Goal: Task Accomplishment & Management: Complete application form

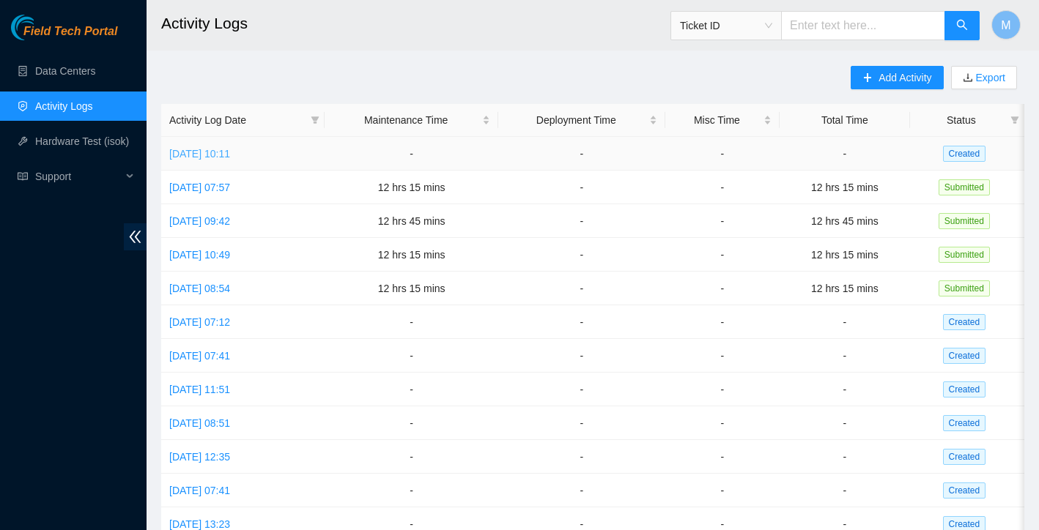
click at [230, 152] on link "[DATE] 10:11" at bounding box center [199, 154] width 61 height 12
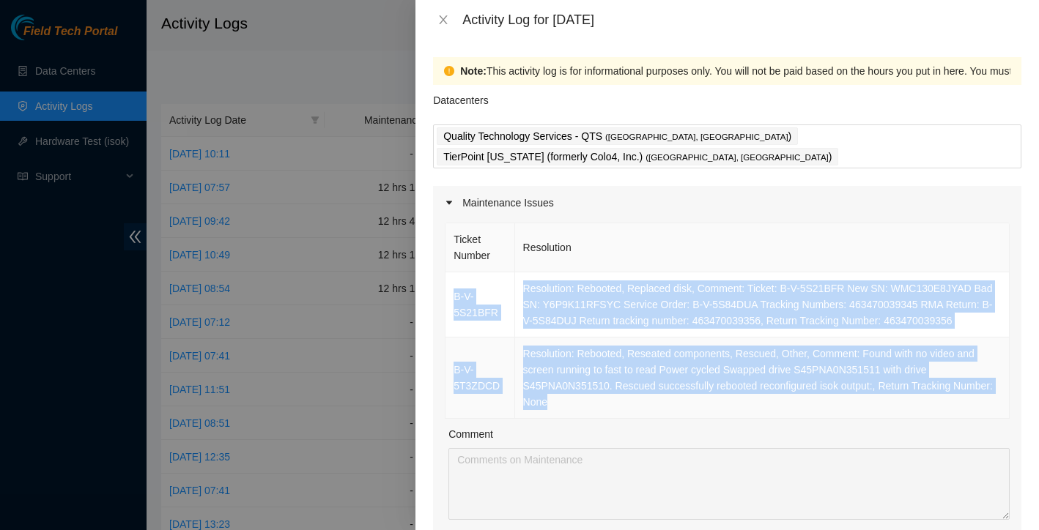
drag, startPoint x: 448, startPoint y: 259, endPoint x: 653, endPoint y: 380, distance: 238.0
click at [653, 380] on tbody "B-V-5S21BFR Resolution: Rebooted, Replaced disk, Comment: Ticket: B-V-5S21BFR N…" at bounding box center [727, 345] width 564 height 146
copy tbody "B-V-5S21BFR Resolution: Rebooted, Replaced disk, Comment: Ticket: B-V-5S21BFR N…"
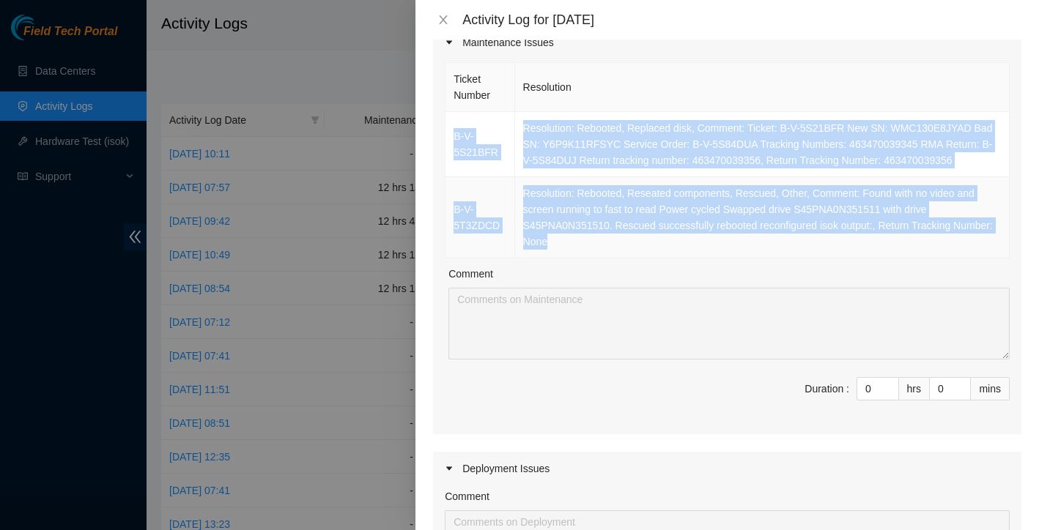
scroll to position [177, 0]
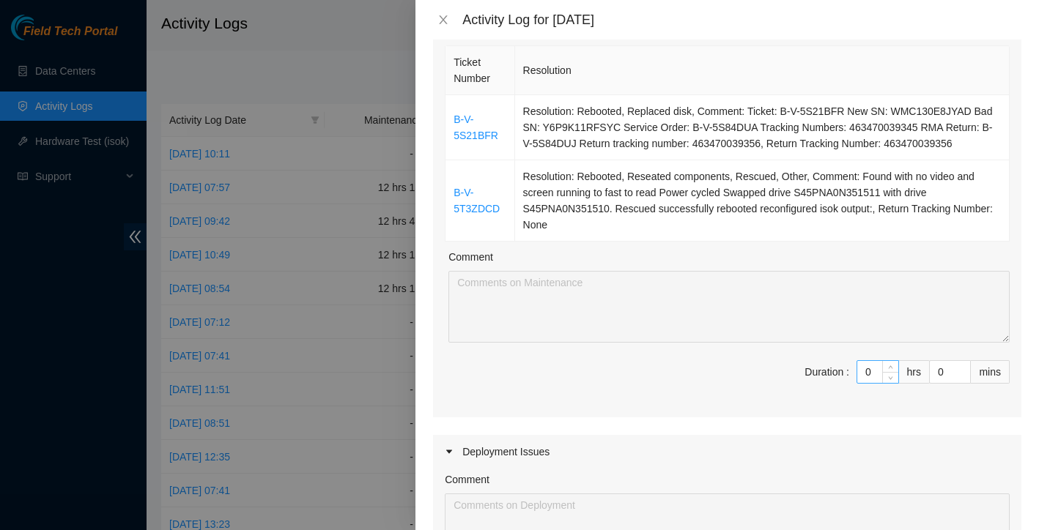
click at [872, 361] on input "0" at bounding box center [877, 372] width 41 height 22
type input "1"
click at [886, 364] on span "up" at bounding box center [890, 368] width 9 height 9
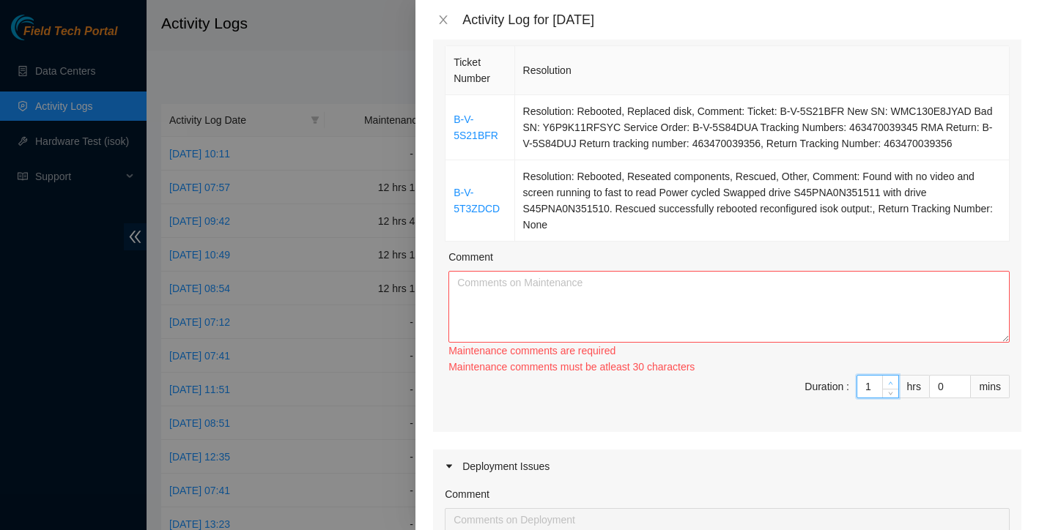
type input "2"
click at [886, 379] on span "up" at bounding box center [890, 383] width 9 height 9
type input "3"
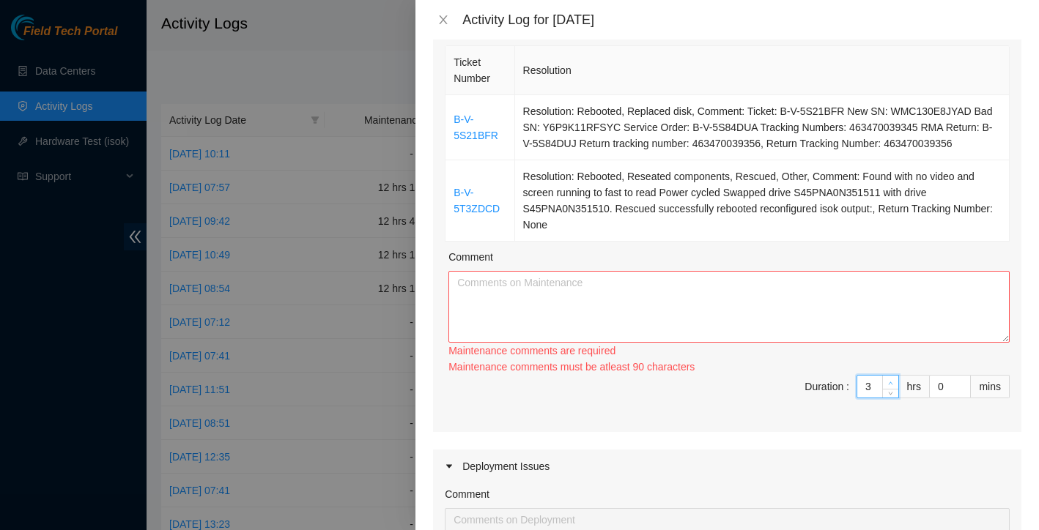
click at [886, 379] on span "up" at bounding box center [890, 383] width 9 height 9
type input "4"
click at [886, 379] on span "up" at bounding box center [890, 383] width 9 height 9
type input "5"
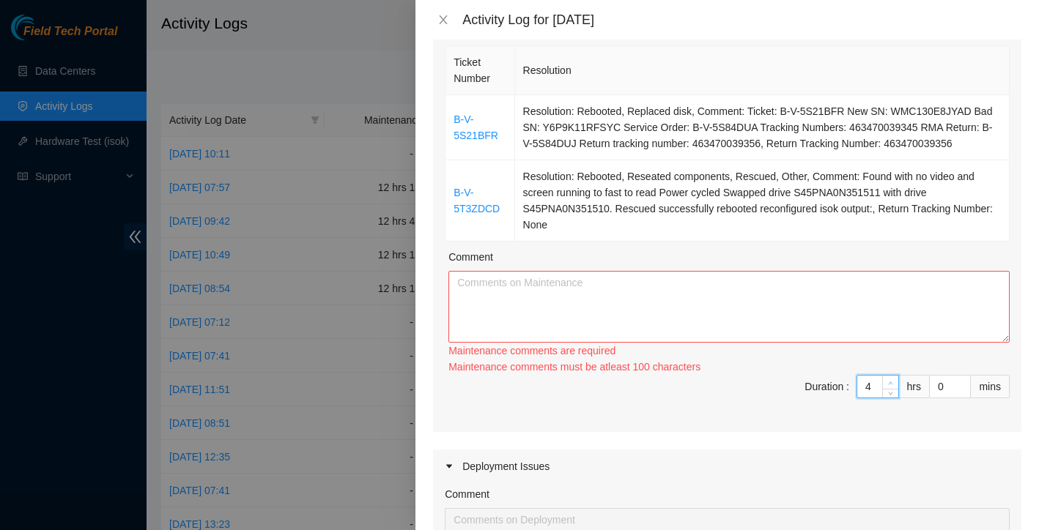
type input "5"
click at [886, 347] on div "Ticket Number Resolution B-V-5S21BFR Resolution: Rebooted, Replaced disk, Comme…" at bounding box center [727, 237] width 588 height 390
click at [886, 359] on div "Maintenance comments must be atleast 100 characters" at bounding box center [728, 367] width 561 height 16
type input "6"
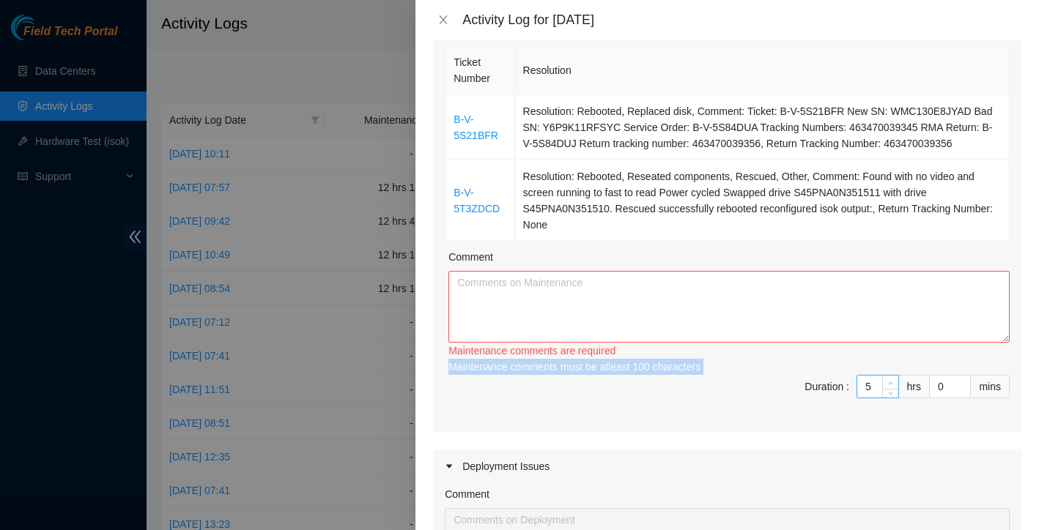
type input "6"
click at [891, 381] on icon "up" at bounding box center [890, 383] width 5 height 5
type input "7"
click at [891, 381] on icon "up" at bounding box center [890, 383] width 5 height 5
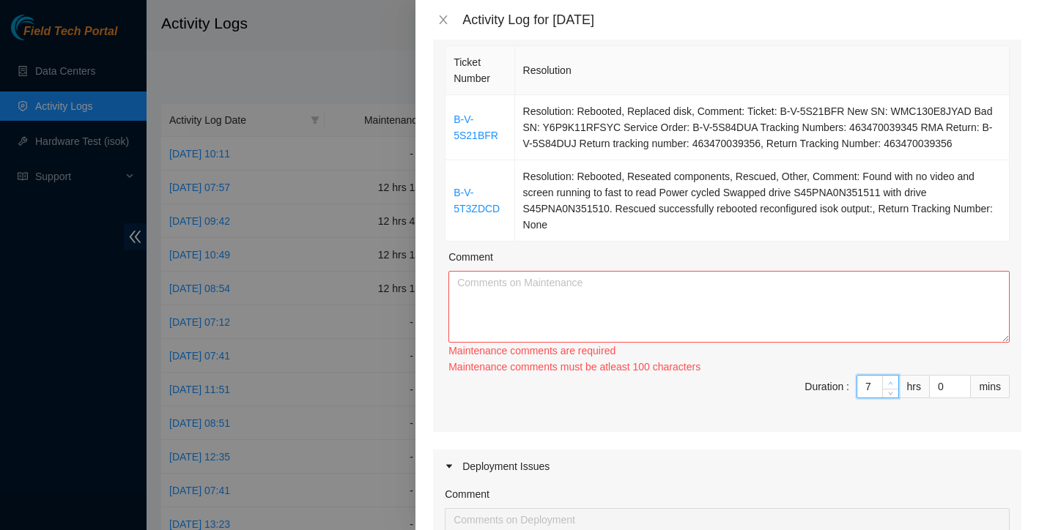
type input "8"
click at [891, 381] on icon "up" at bounding box center [890, 383] width 5 height 5
type input "9"
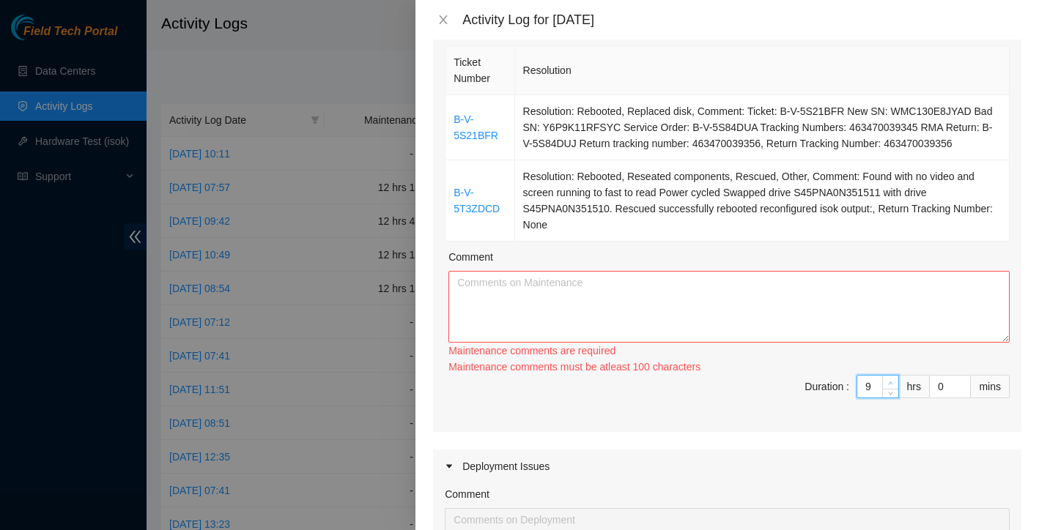
click at [891, 381] on icon "up" at bounding box center [890, 383] width 5 height 5
type input "10"
click at [891, 381] on icon "up" at bounding box center [890, 383] width 5 height 5
type input "11"
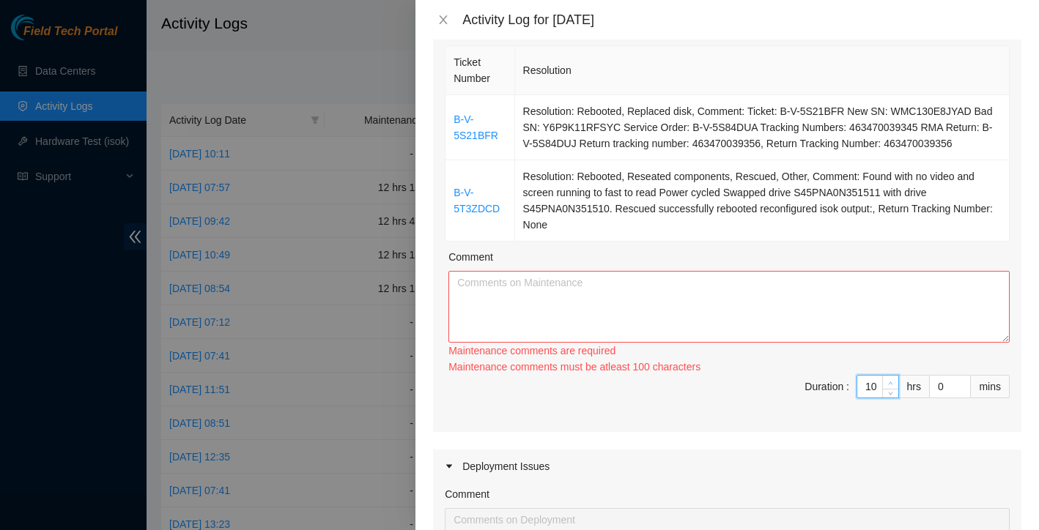
type input "11"
click at [891, 381] on icon "up" at bounding box center [890, 383] width 5 height 5
type input "12"
click at [891, 381] on icon "up" at bounding box center [890, 383] width 5 height 5
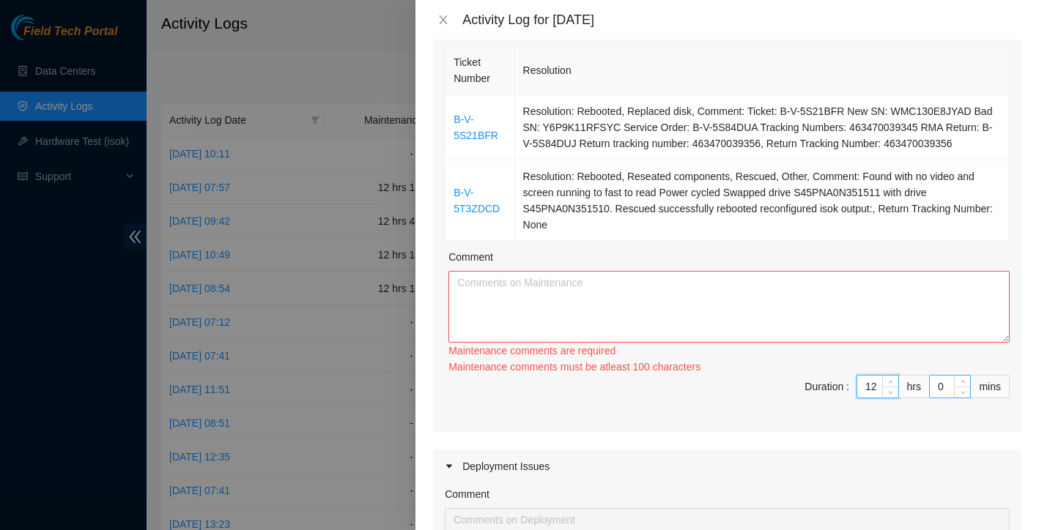
click at [951, 376] on input "0" at bounding box center [949, 387] width 40 height 22
type input "1"
click at [966, 379] on span "up" at bounding box center [962, 383] width 9 height 9
type input "2"
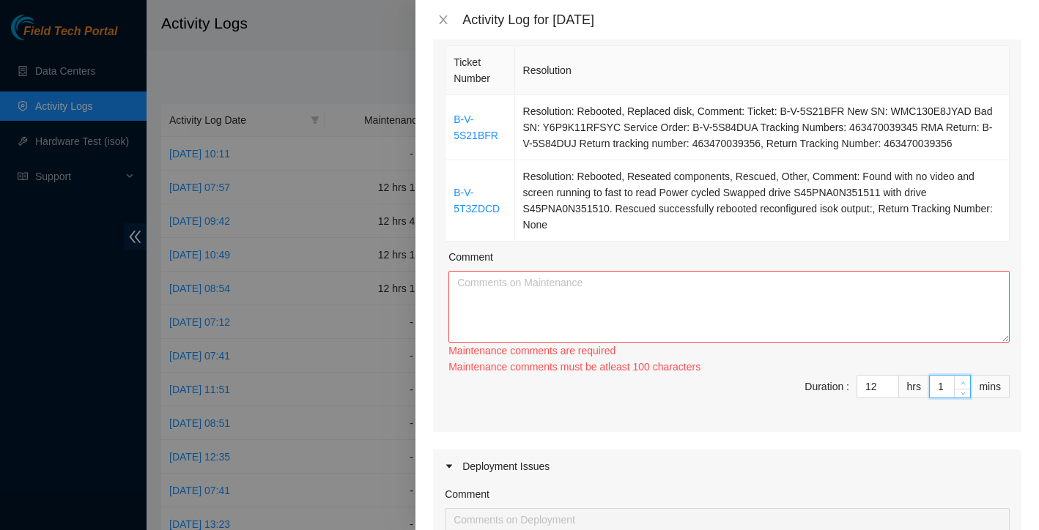
type input "2"
click at [966, 379] on span "up" at bounding box center [962, 383] width 9 height 9
type input "3"
click at [966, 379] on span "up" at bounding box center [962, 383] width 9 height 9
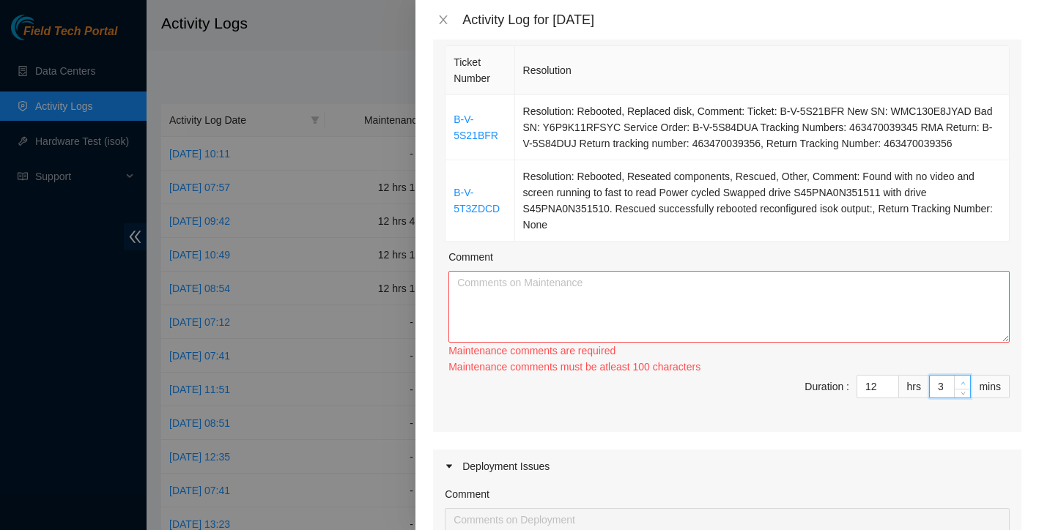
type input "4"
click at [966, 379] on span "up" at bounding box center [962, 383] width 9 height 9
type input "5"
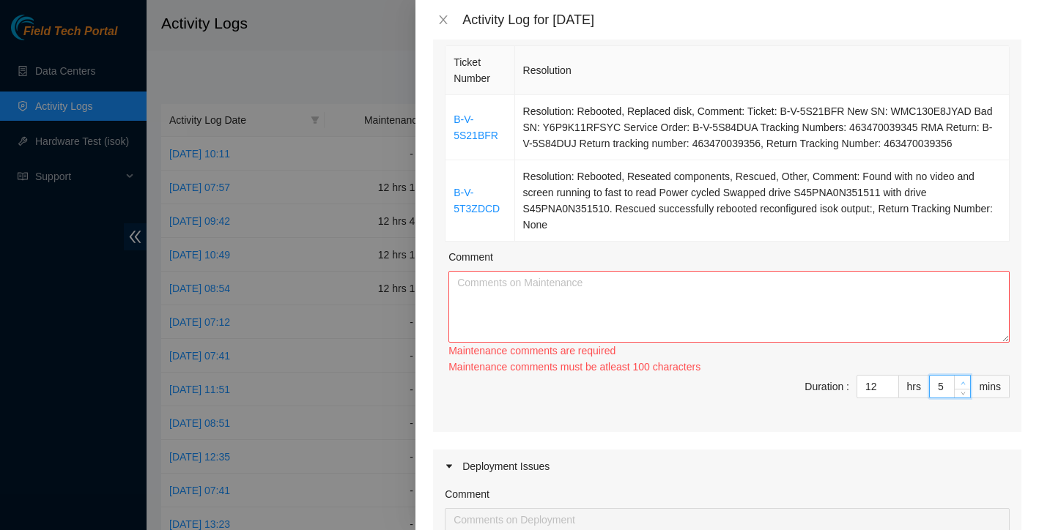
click at [966, 379] on span "up" at bounding box center [962, 383] width 9 height 9
type input "6"
click at [966, 379] on span "up" at bounding box center [962, 383] width 9 height 9
type input "7"
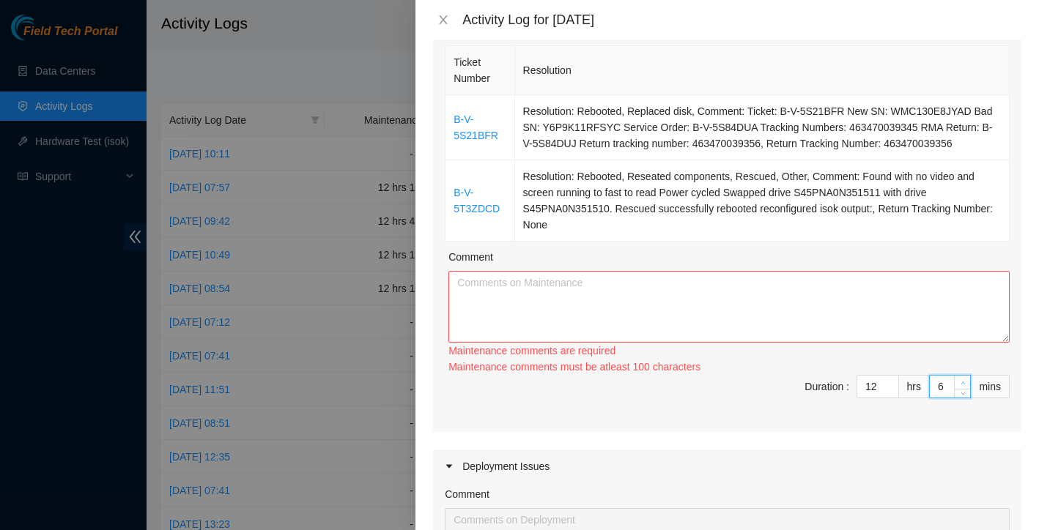
type input "7"
click at [966, 379] on span "up" at bounding box center [962, 383] width 9 height 9
type input "8"
click at [966, 379] on span "up" at bounding box center [962, 383] width 9 height 9
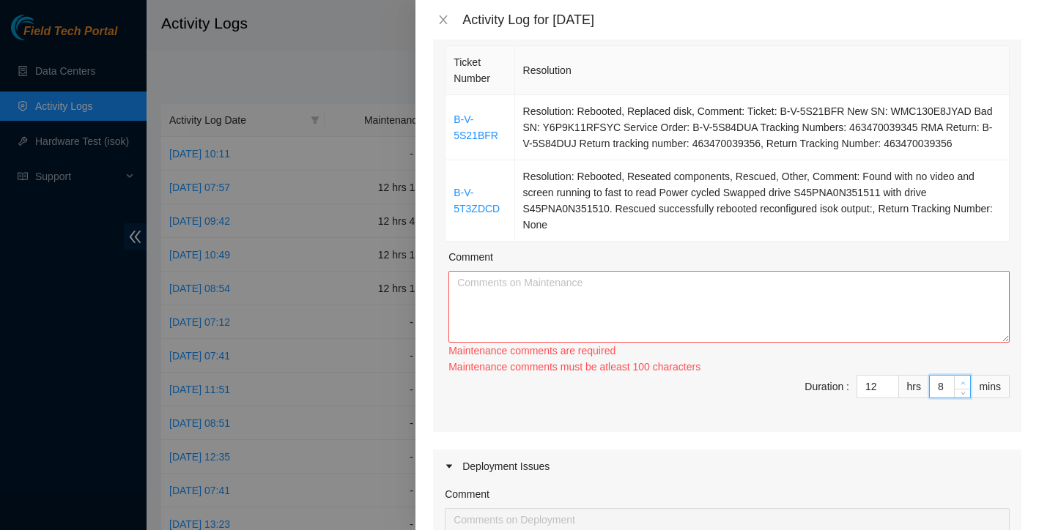
type input "9"
click at [966, 379] on span "up" at bounding box center [962, 383] width 9 height 9
type input "10"
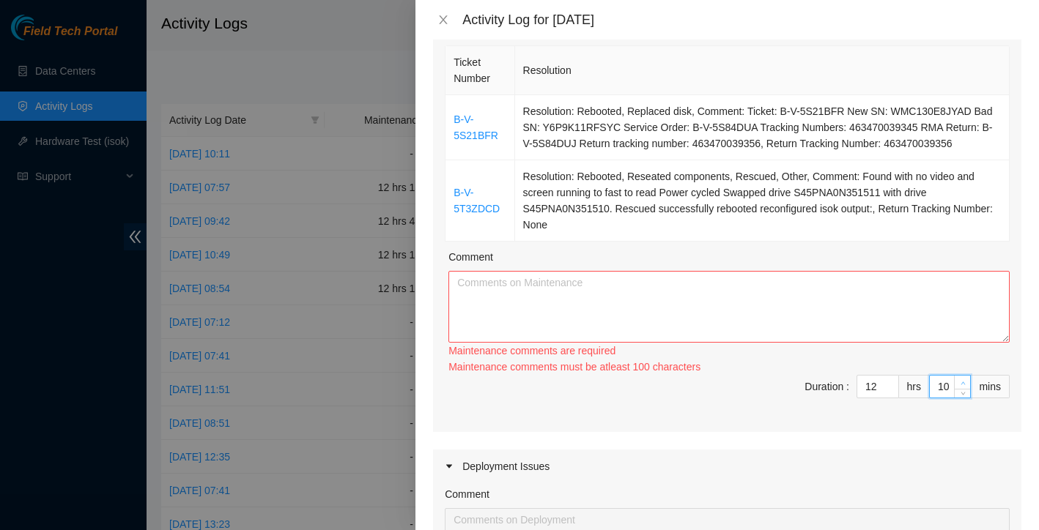
click at [966, 379] on span "up" at bounding box center [962, 383] width 9 height 9
type input "11"
click at [966, 379] on span "up" at bounding box center [962, 383] width 9 height 9
type input "12"
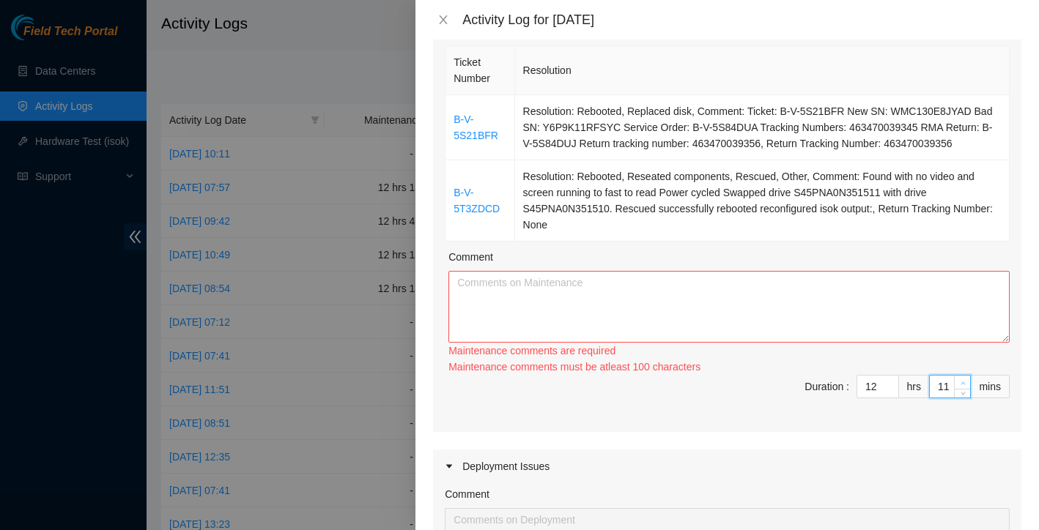
type input "12"
click at [966, 379] on span "up" at bounding box center [962, 383] width 9 height 9
type input "13"
click at [966, 379] on span "up" at bounding box center [962, 383] width 9 height 9
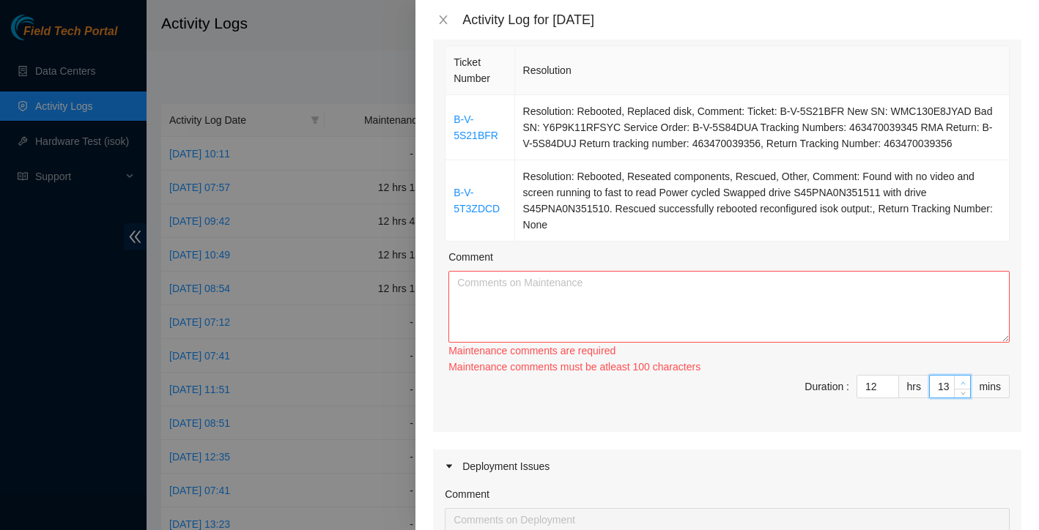
type input "14"
click at [966, 379] on span "up" at bounding box center [962, 383] width 9 height 9
type input "15"
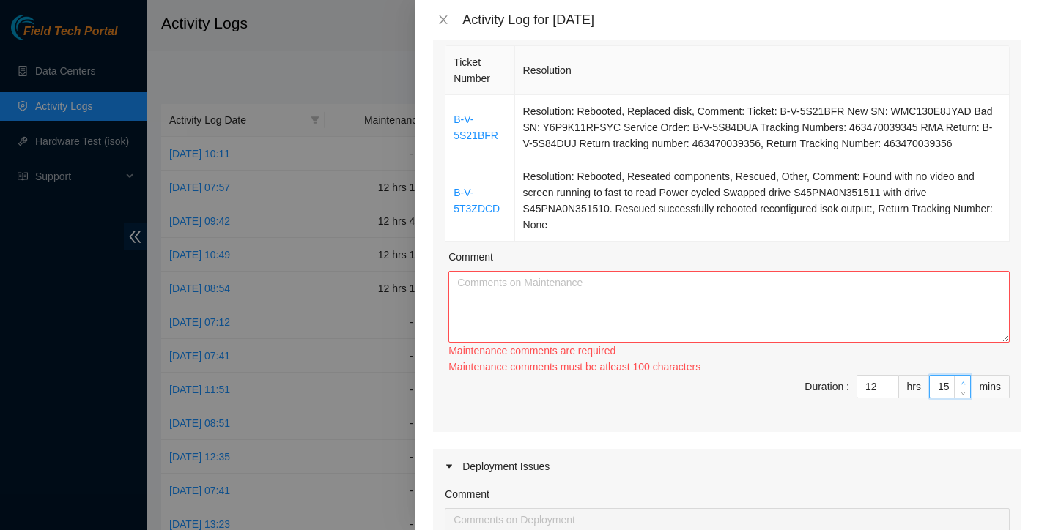
click at [966, 379] on span "up" at bounding box center [962, 383] width 9 height 9
click at [939, 401] on div "Ticket Number Resolution B-V-5S21BFR Resolution: Rebooted, Replaced disk, Comme…" at bounding box center [727, 237] width 588 height 390
click at [615, 280] on textarea "Comment" at bounding box center [728, 307] width 561 height 72
paste textarea "B-V-5S21BFR Resolution: Rebooted, Replaced disk, Comment: Ticket: B-V-5S21BFR N…"
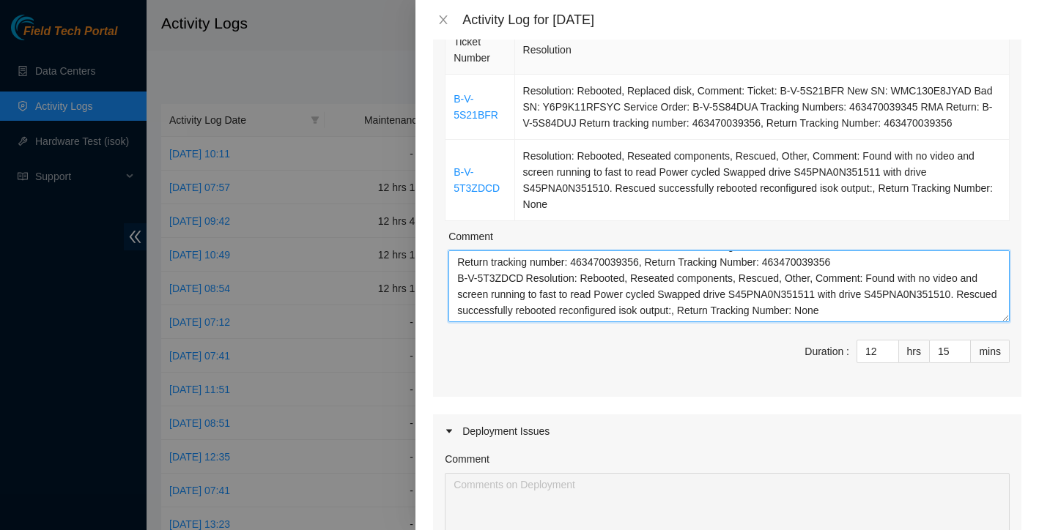
scroll to position [59, 0]
paste textarea "Worked alongside Yzaak to improve organization and cleanliness within the data …"
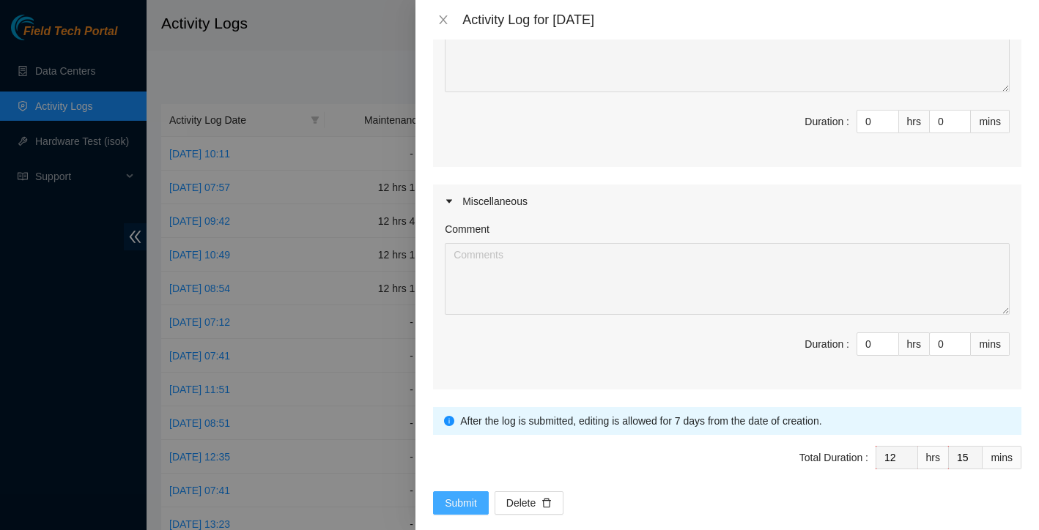
scroll to position [650, 0]
type textarea "B-V-5S21BFR Resolution: Rebooted, Replaced disk, Comment: Ticket: B-V-5S21BFR N…"
click at [464, 496] on span "Submit" at bounding box center [461, 504] width 32 height 16
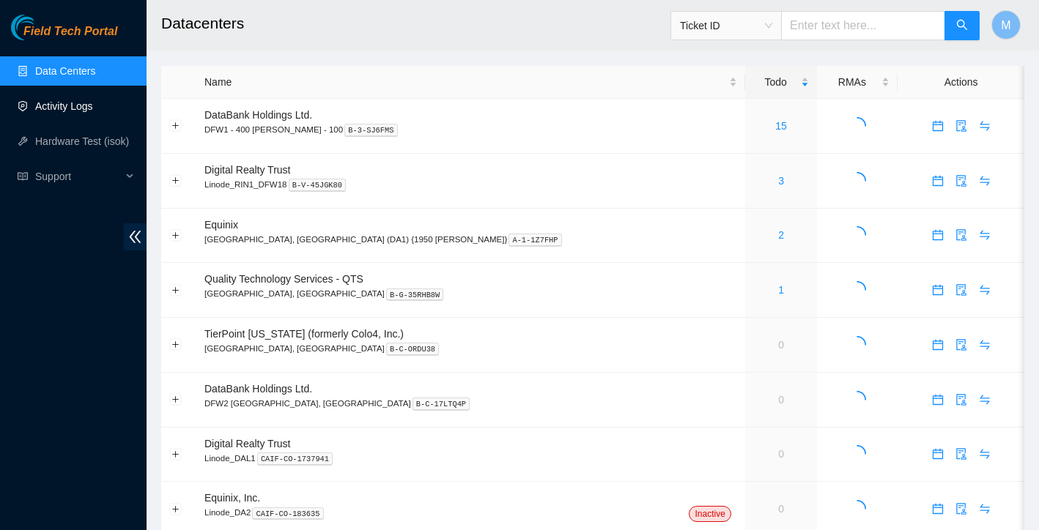
click at [93, 112] on link "Activity Logs" at bounding box center [64, 106] width 58 height 12
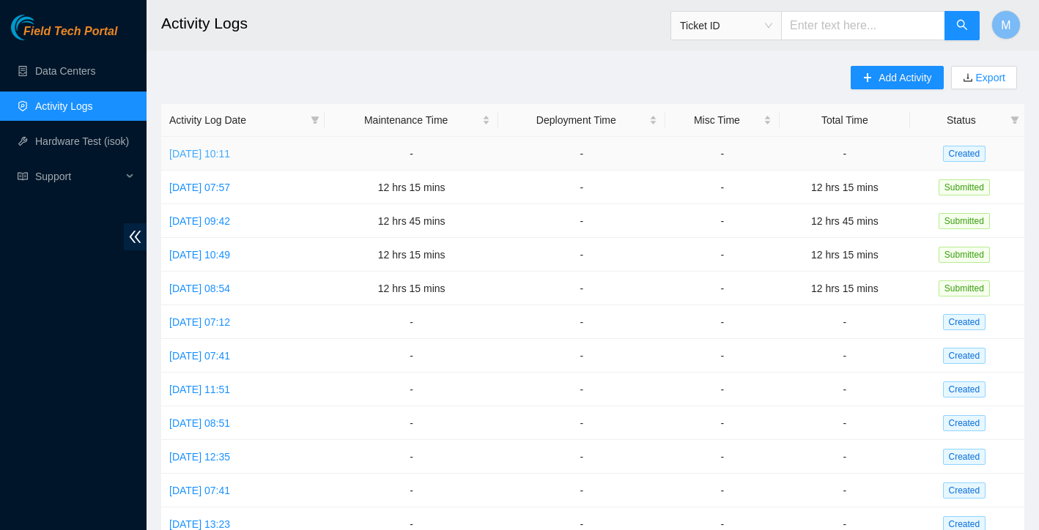
click at [230, 148] on link "[DATE] 10:11" at bounding box center [199, 154] width 61 height 12
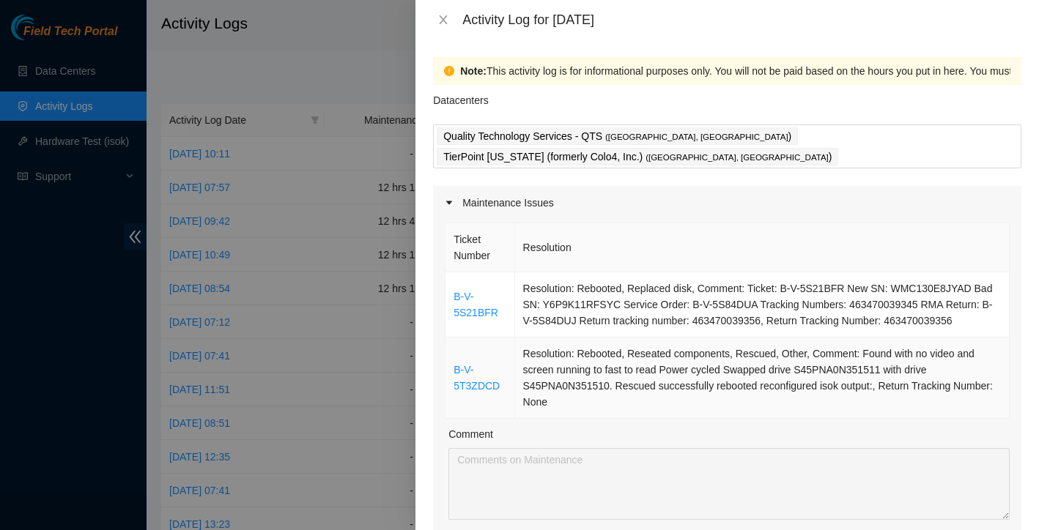
scroll to position [160, 0]
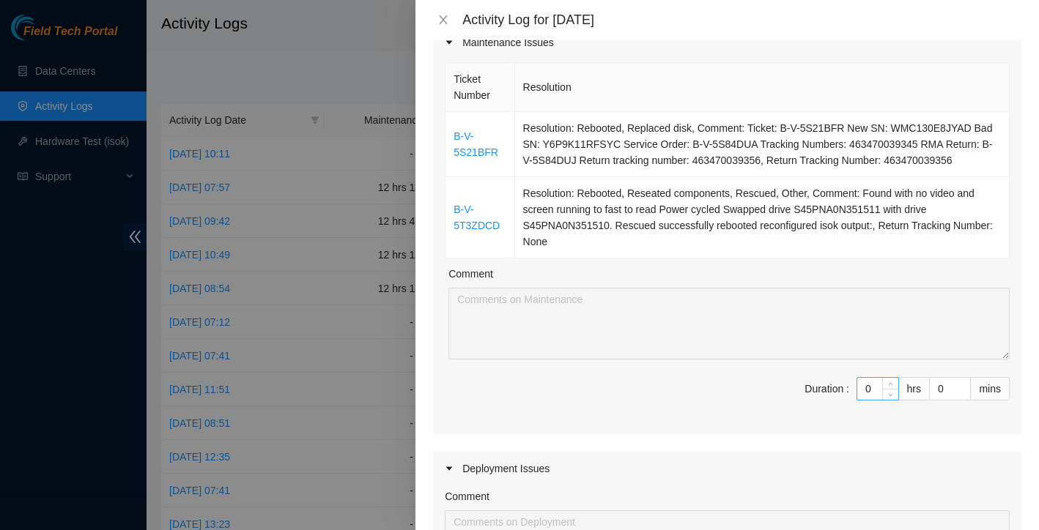
click at [875, 378] on input "0" at bounding box center [877, 389] width 41 height 22
type input "1"
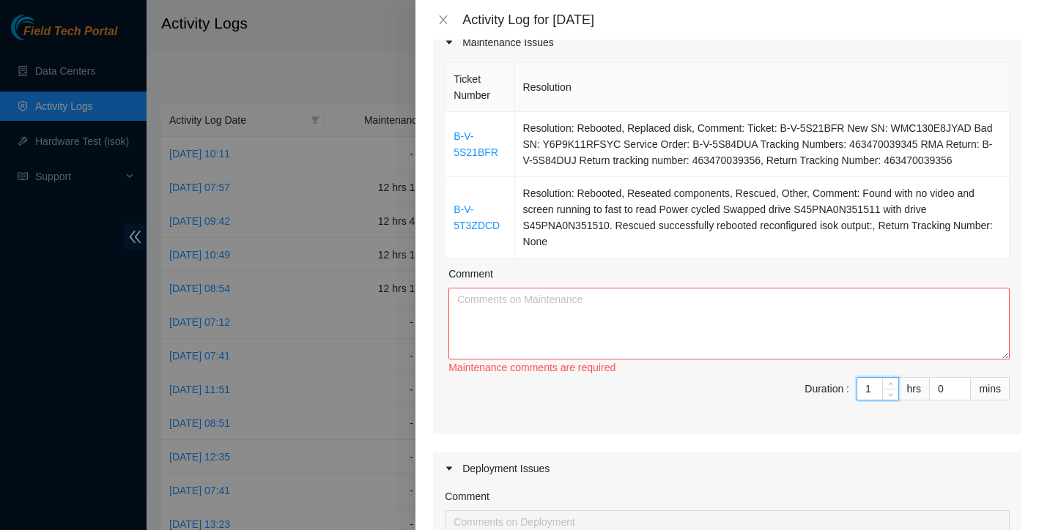
type input "12"
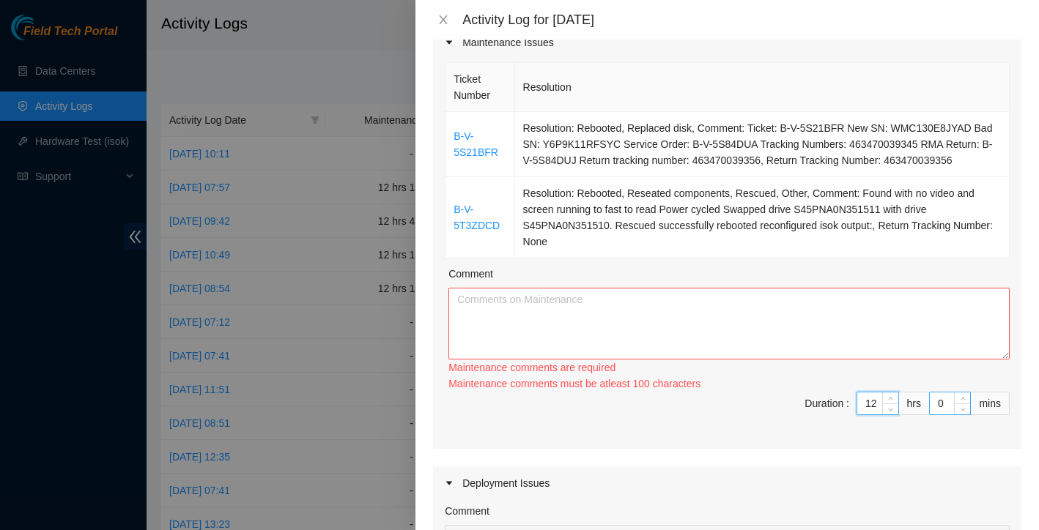
type input "12"
click at [944, 393] on input "0" at bounding box center [949, 404] width 40 height 22
type input "1"
type input "15"
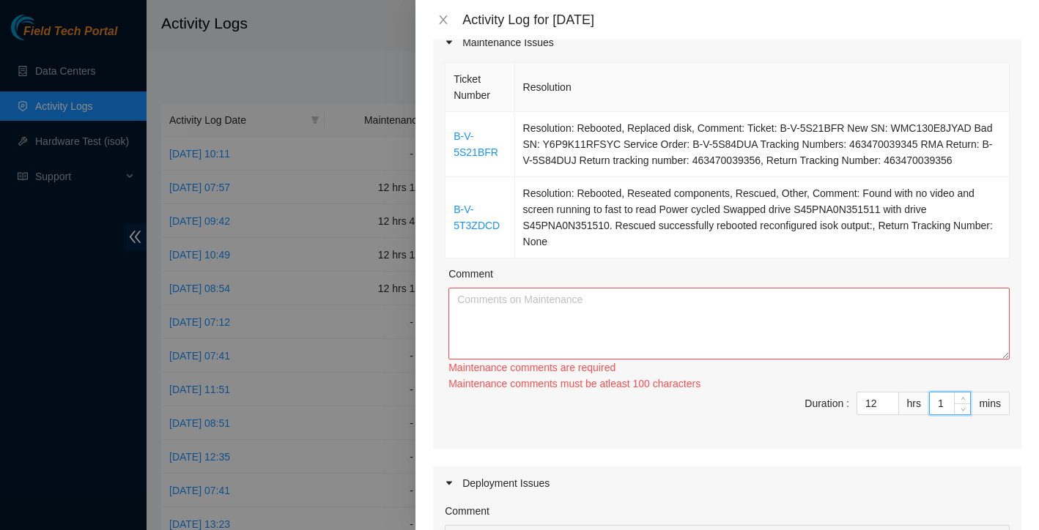
type input "15"
click at [910, 431] on div "Maintenance Issues Ticket Number Resolution B-V-5S21BFR Resolution: Rebooted, R…" at bounding box center [727, 460] width 588 height 869
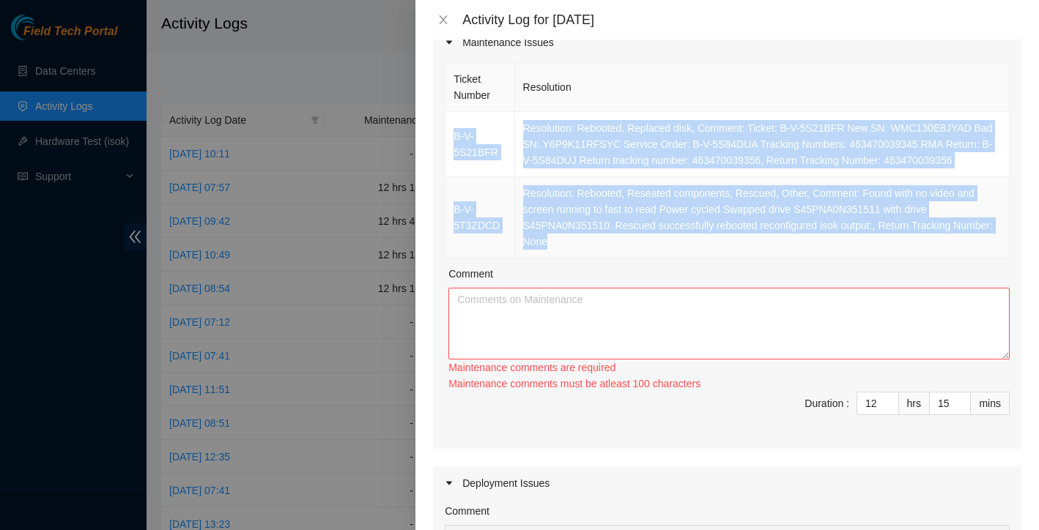
drag, startPoint x: 453, startPoint y: 100, endPoint x: 617, endPoint y: 221, distance: 204.2
click at [617, 221] on tbody "B-V-5S21BFR Resolution: Rebooted, Replaced disk, Comment: Ticket: B-V-5S21BFR N…" at bounding box center [727, 185] width 564 height 146
copy tbody "B-V-5S21BFR Resolution: Rebooted, Replaced disk, Comment: Ticket: B-V-5S21BFR N…"
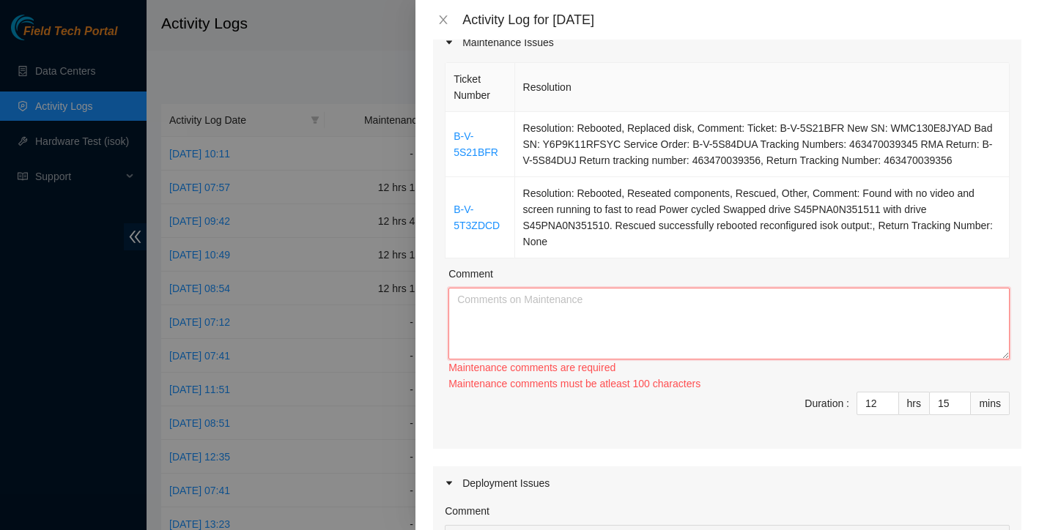
click at [494, 308] on textarea "Comment" at bounding box center [728, 324] width 561 height 72
paste textarea "B-V-5S21BFR Resolution: Rebooted, Replaced disk, Comment: Ticket: B-V-5S21BFR N…"
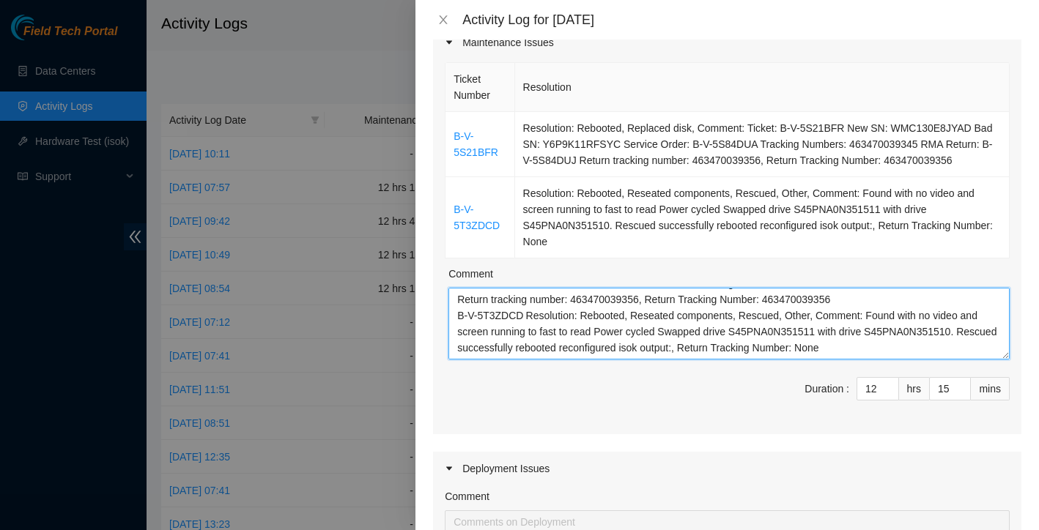
scroll to position [59, 0]
paste textarea "Worked alongside Yzaak to improve organization and cleanliness within the data …"
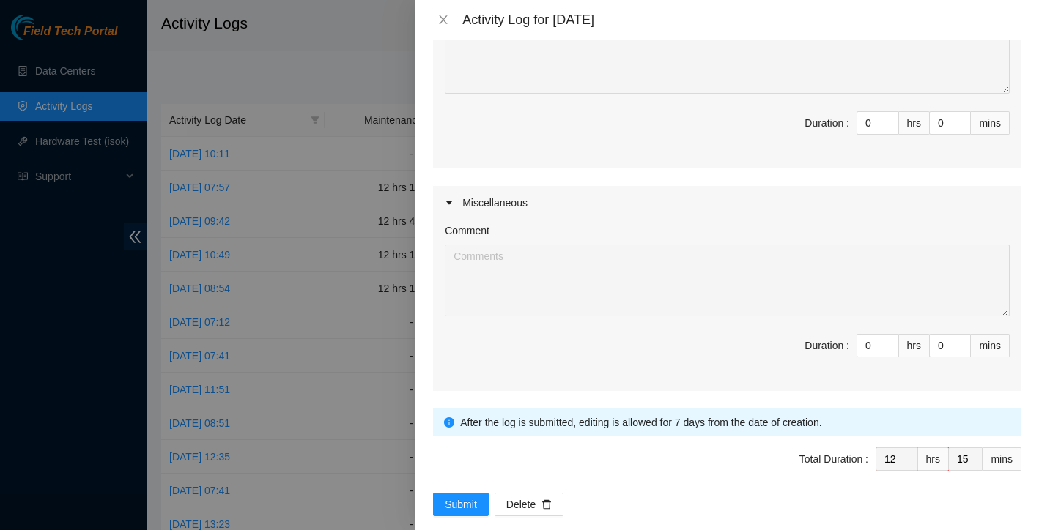
scroll to position [650, 0]
type textarea "B-V-5S21BFR Resolution: Rebooted, Replaced disk, Comment: Ticket: B-V-5S21BFR N…"
click at [456, 496] on span "Submit" at bounding box center [461, 504] width 32 height 16
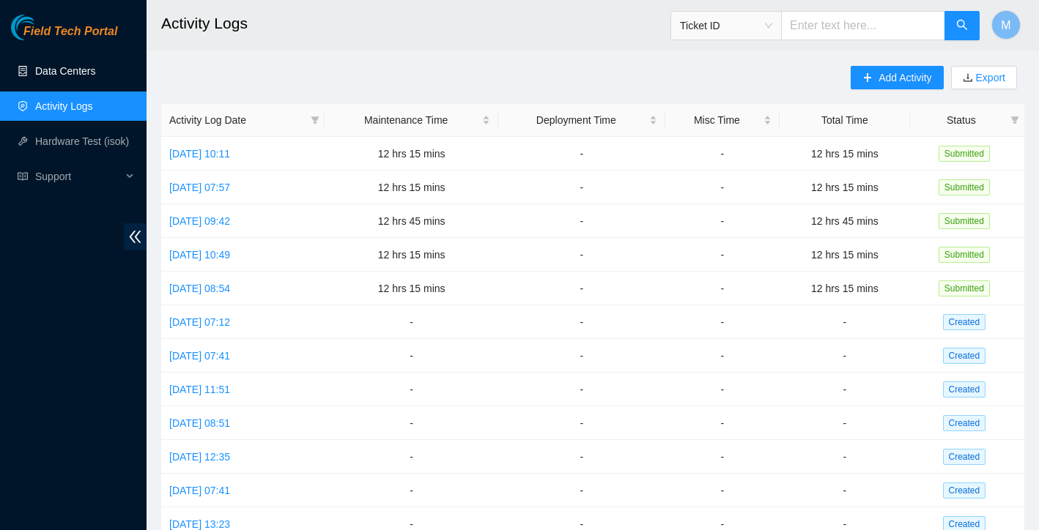
click at [79, 70] on link "Data Centers" at bounding box center [65, 71] width 60 height 12
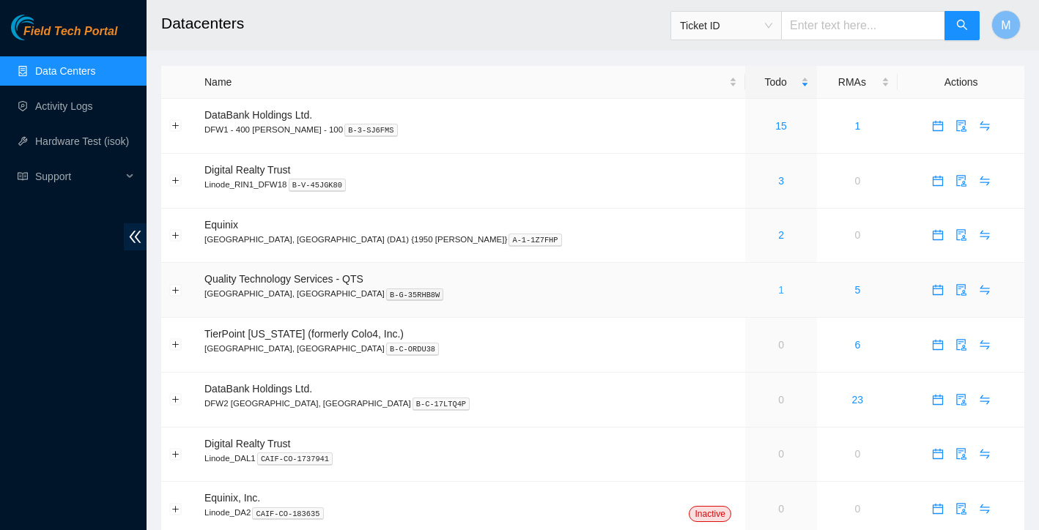
click at [778, 290] on link "1" at bounding box center [781, 290] width 6 height 12
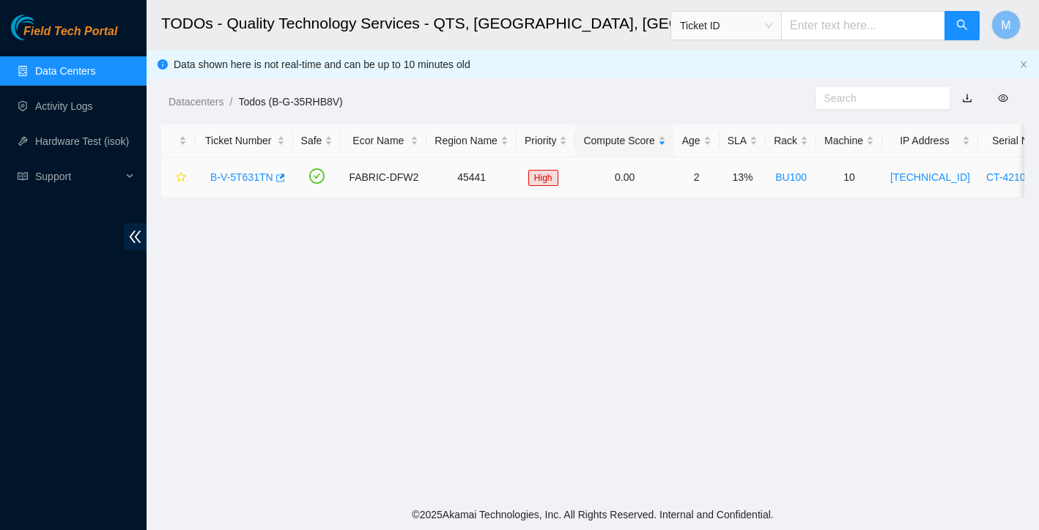
click at [236, 177] on link "B-V-5T631TN" at bounding box center [241, 177] width 63 height 12
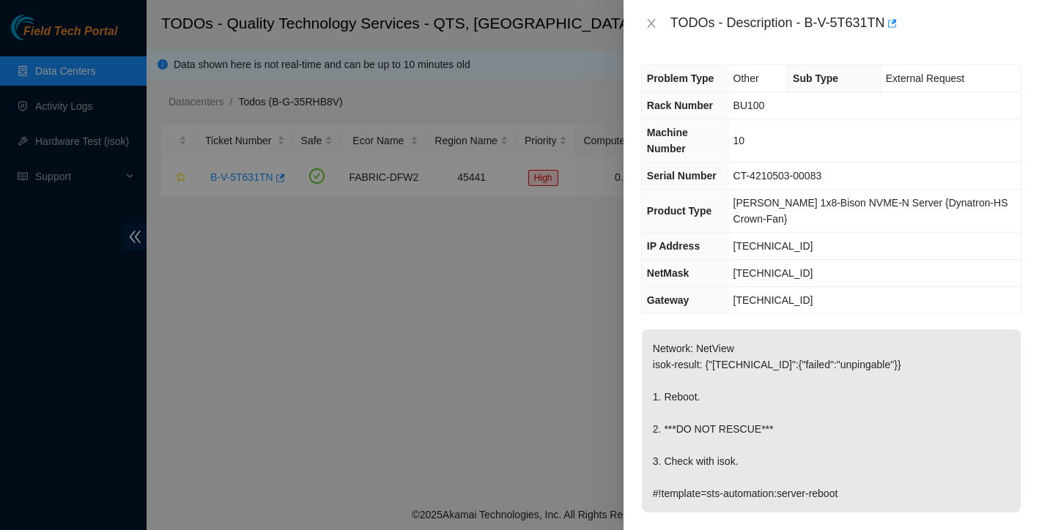
scroll to position [18, 0]
